Goal: Find specific page/section: Find specific page/section

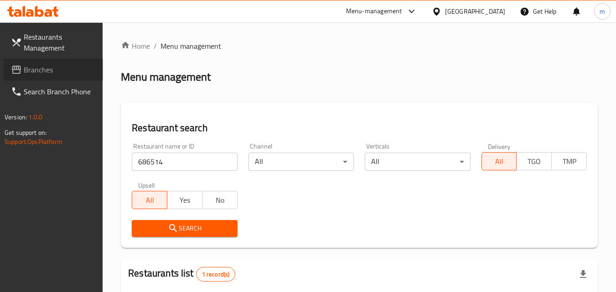
click at [45, 70] on span "Branches" at bounding box center [60, 69] width 72 height 11
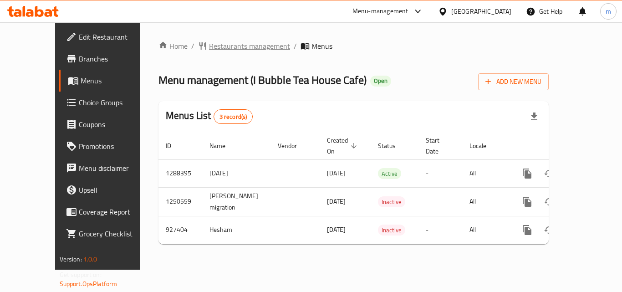
click at [209, 45] on span "Restaurants management" at bounding box center [249, 46] width 81 height 11
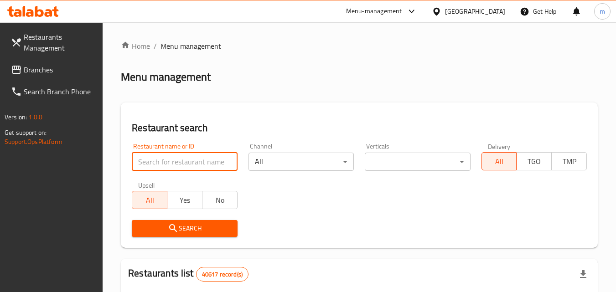
click at [190, 159] on input "search" at bounding box center [184, 162] width 105 height 18
paste input "658825"
type input "658825"
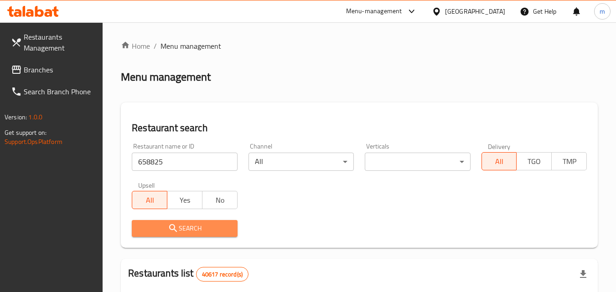
click at [191, 228] on span "Search" at bounding box center [184, 228] width 91 height 11
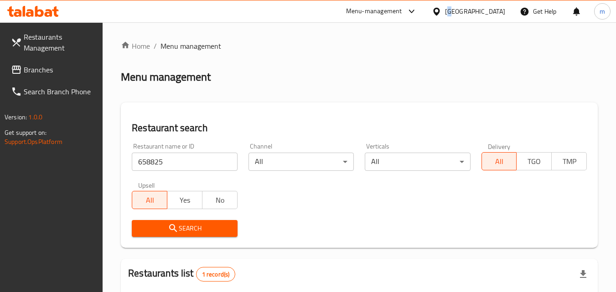
click at [452, 13] on div "United Arab Emirates" at bounding box center [475, 11] width 60 height 10
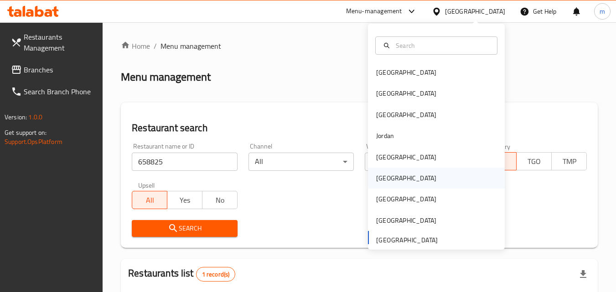
click at [384, 179] on div "Oman" at bounding box center [406, 178] width 60 height 10
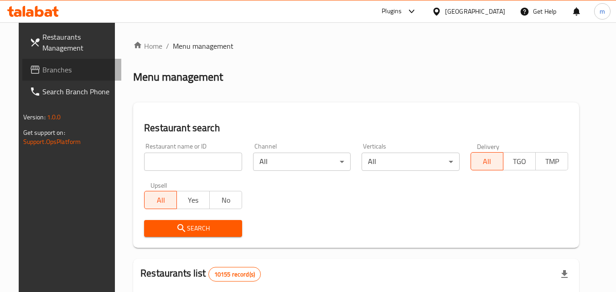
click at [47, 65] on span "Branches" at bounding box center [78, 69] width 72 height 11
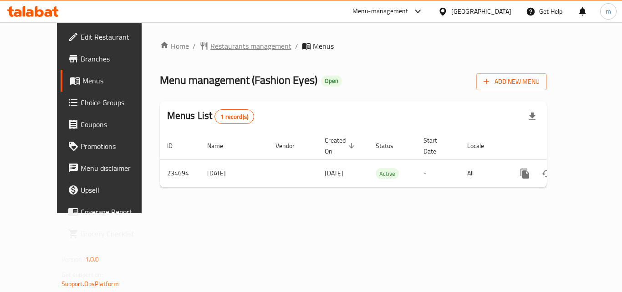
click at [211, 44] on span "Restaurants management" at bounding box center [251, 46] width 81 height 11
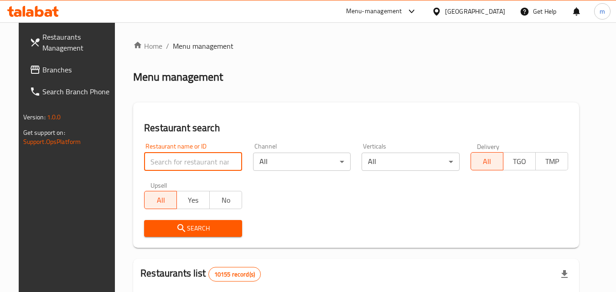
click at [190, 160] on input "search" at bounding box center [193, 162] width 98 height 18
paste input "626442"
type input "626442"
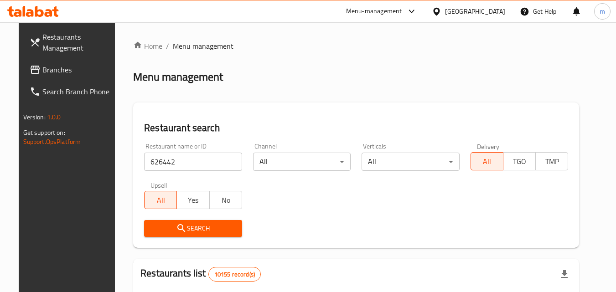
click at [183, 231] on span "Search" at bounding box center [192, 228] width 83 height 11
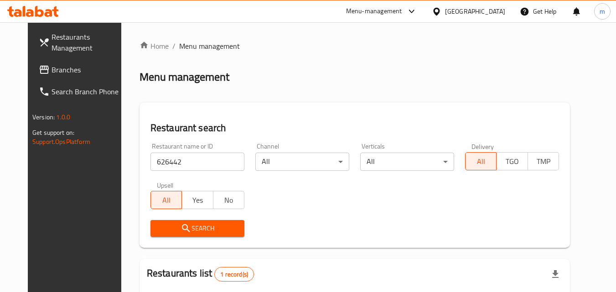
click at [473, 12] on div "Oman" at bounding box center [468, 11] width 88 height 22
click at [441, 11] on icon at bounding box center [437, 12] width 10 height 10
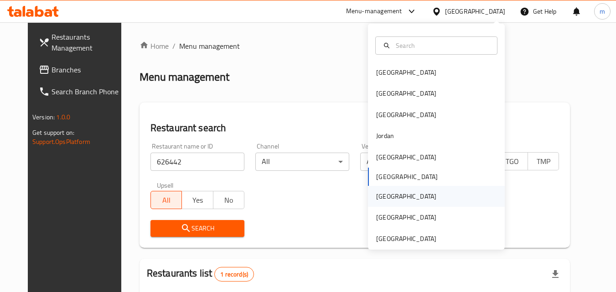
click at [384, 197] on div "Qatar" at bounding box center [406, 196] width 60 height 10
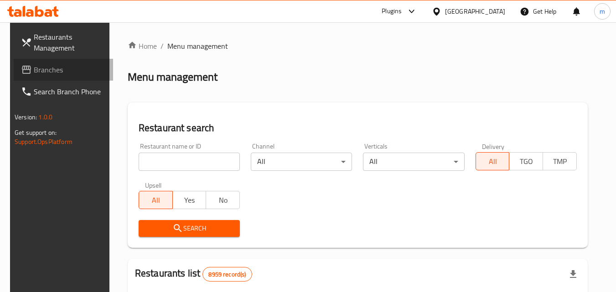
click at [40, 72] on span "Branches" at bounding box center [70, 69] width 72 height 11
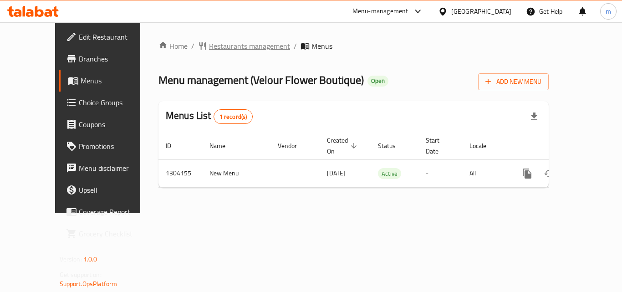
click at [237, 43] on span "Restaurants management" at bounding box center [249, 46] width 81 height 11
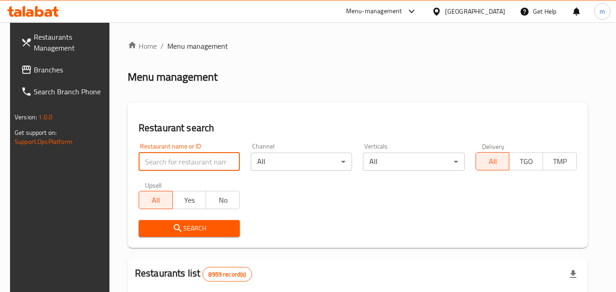
click at [187, 158] on input "search" at bounding box center [189, 162] width 101 height 18
paste input "703085"
type input "703085"
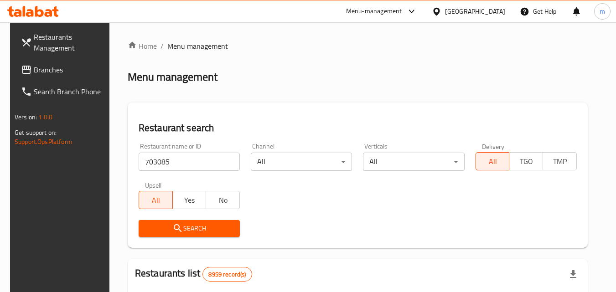
click at [190, 226] on span "Search" at bounding box center [189, 228] width 87 height 11
click at [441, 12] on icon at bounding box center [437, 12] width 10 height 10
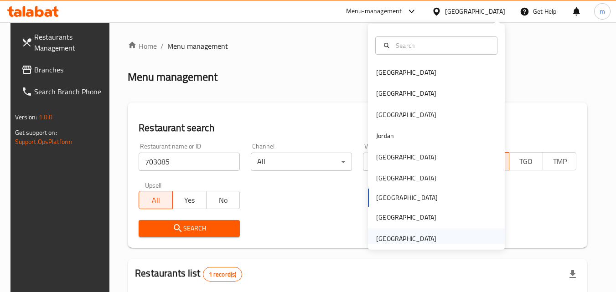
click at [392, 234] on div "[GEOGRAPHIC_DATA]" at bounding box center [406, 239] width 60 height 10
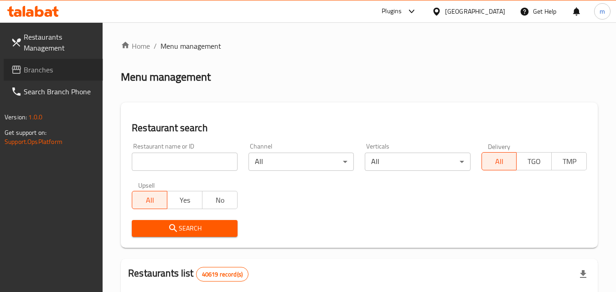
click at [46, 66] on span "Branches" at bounding box center [60, 69] width 72 height 11
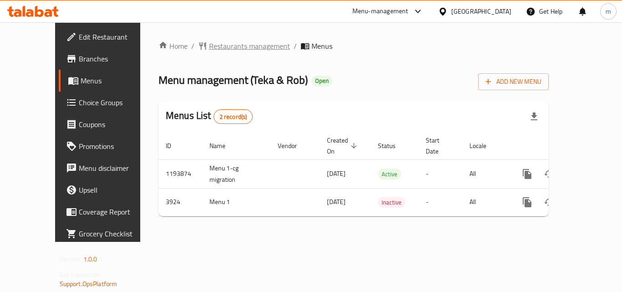
click at [214, 47] on span "Restaurants management" at bounding box center [249, 46] width 81 height 11
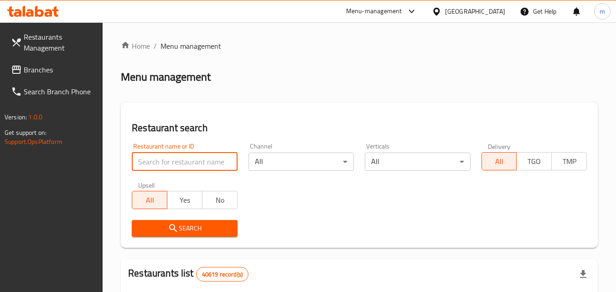
click at [199, 162] on input "search" at bounding box center [184, 162] width 105 height 18
paste input "2535"
type input "2535"
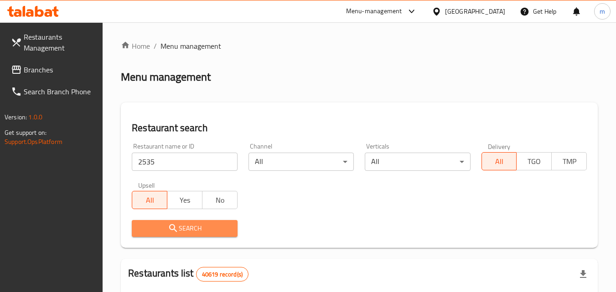
click at [197, 227] on span "Search" at bounding box center [184, 228] width 91 height 11
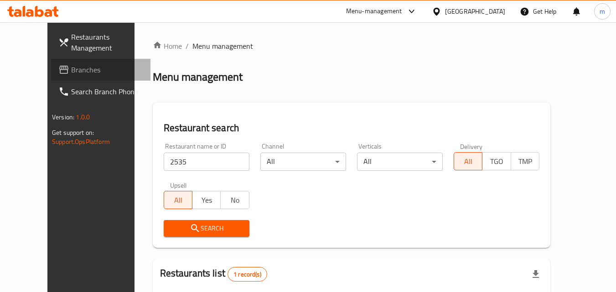
click at [71, 68] on span "Branches" at bounding box center [107, 69] width 72 height 11
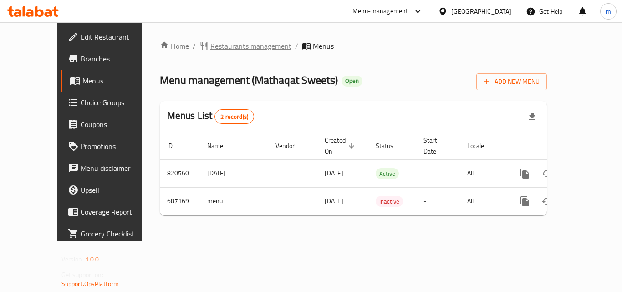
click at [238, 46] on span "Restaurants management" at bounding box center [251, 46] width 81 height 11
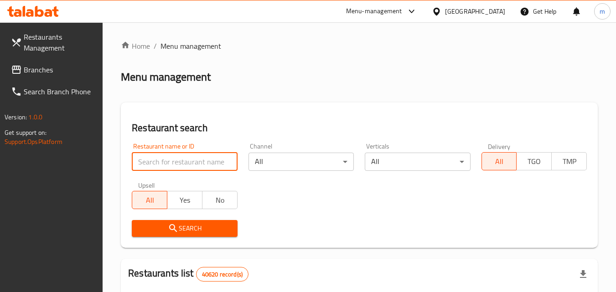
click at [186, 156] on input "search" at bounding box center [184, 162] width 105 height 18
paste input "643000"
type input "643000"
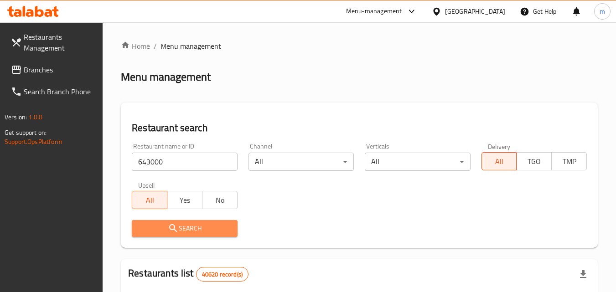
click at [209, 228] on span "Search" at bounding box center [184, 228] width 91 height 11
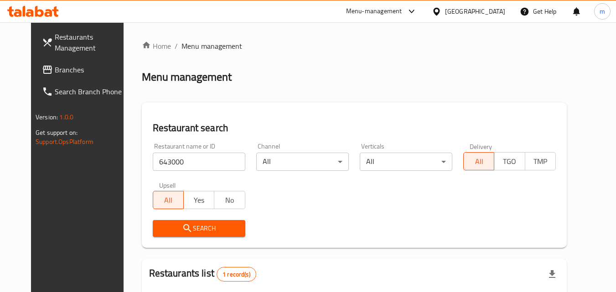
click at [440, 13] on icon at bounding box center [437, 12] width 10 height 10
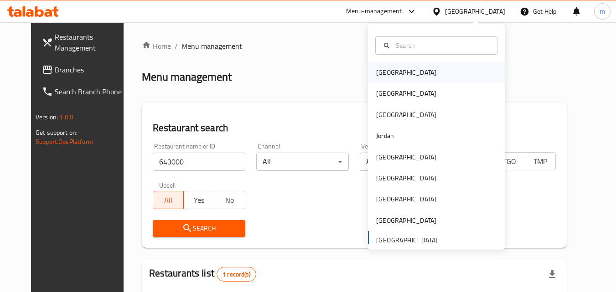
click at [430, 72] on div "[GEOGRAPHIC_DATA]" at bounding box center [436, 72] width 137 height 21
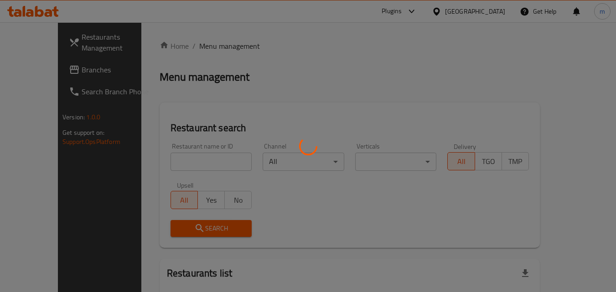
click at [83, 66] on div at bounding box center [308, 146] width 616 height 292
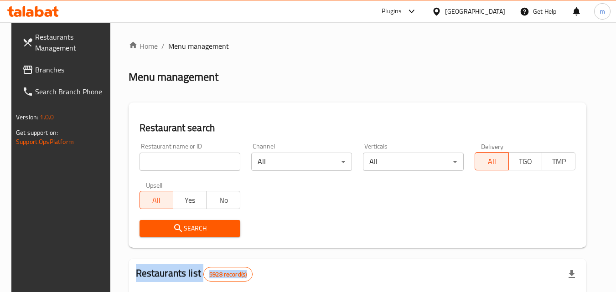
click at [83, 66] on div at bounding box center [308, 146] width 616 height 292
click at [83, 66] on span "Branches" at bounding box center [71, 69] width 72 height 11
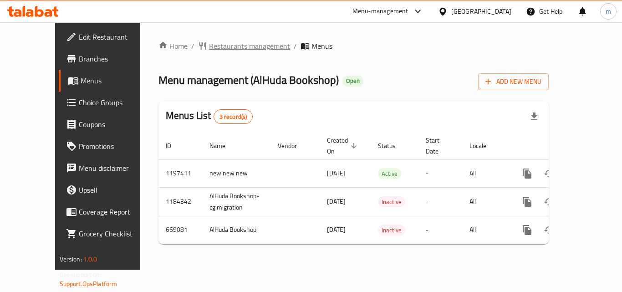
click at [209, 49] on span "Restaurants management" at bounding box center [249, 46] width 81 height 11
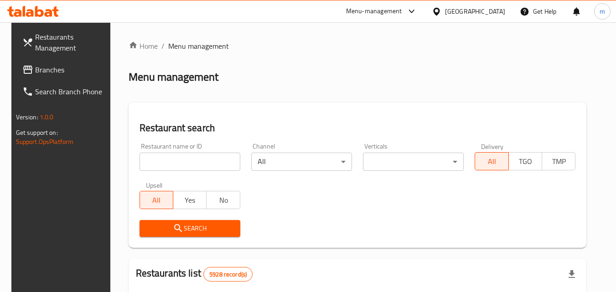
click at [169, 161] on input "search" at bounding box center [189, 162] width 101 height 18
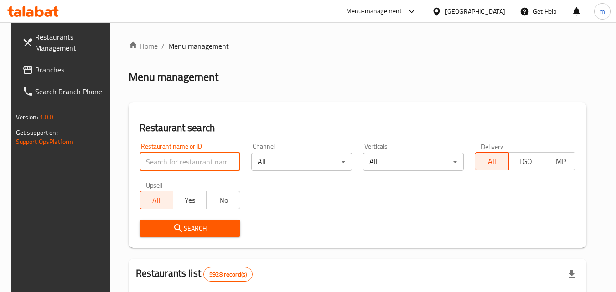
paste input "642211"
type input "642211"
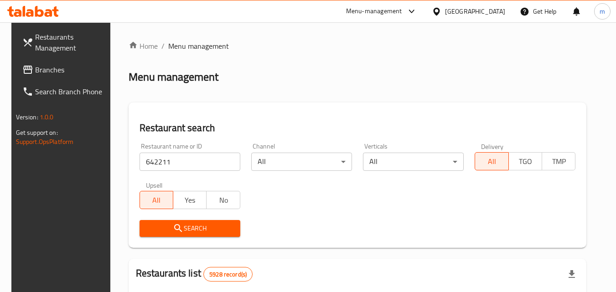
click at [180, 228] on span "Search" at bounding box center [190, 228] width 86 height 11
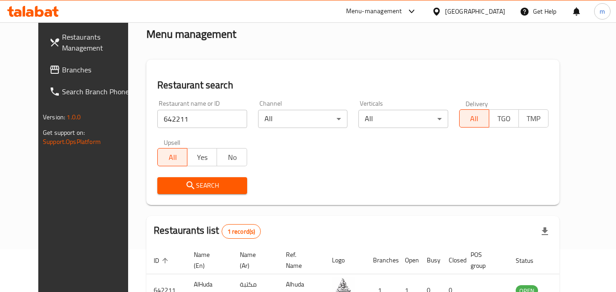
scroll to position [107, 0]
